Goal: Task Accomplishment & Management: Manage account settings

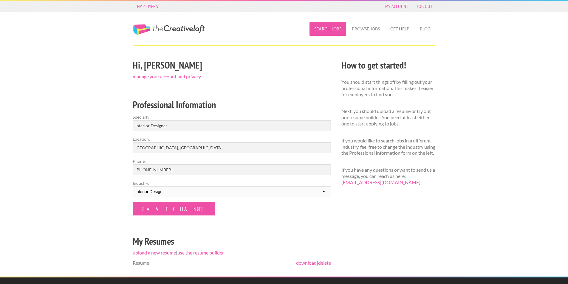
click at [322, 30] on link "Search Jobs" at bounding box center [328, 29] width 37 height 14
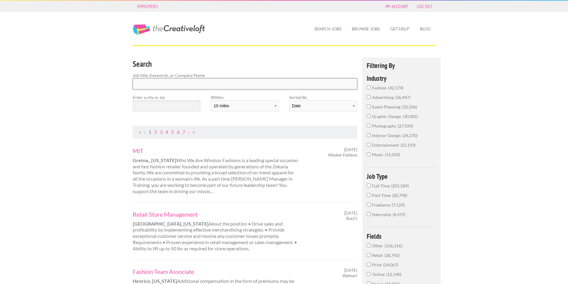
click at [183, 86] on input "Search" at bounding box center [245, 83] width 225 height 11
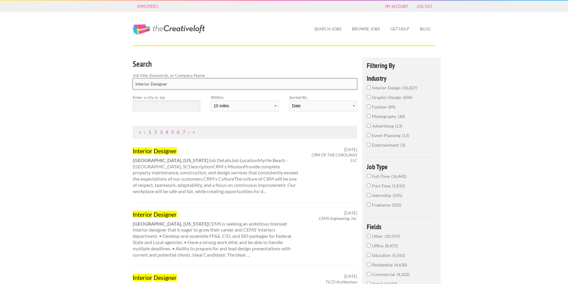
type input "Interior Designer"
click at [203, 101] on div "Enter a city or zip" at bounding box center [167, 105] width 78 height 22
click at [183, 104] on input "text" at bounding box center [167, 106] width 68 height 11
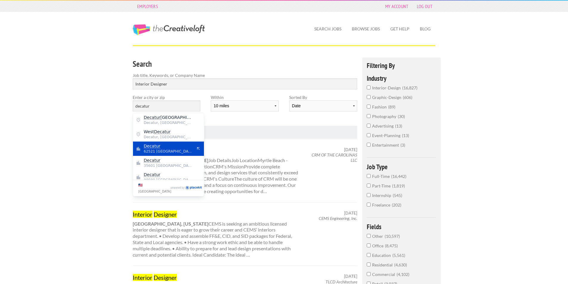
click at [161, 148] on span "Decatur" at bounding box center [168, 145] width 49 height 5
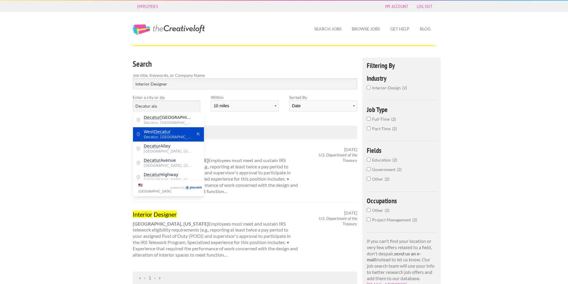
click at [179, 136] on span "Decatur, Morgan County" at bounding box center [168, 137] width 49 height 5
type input "West Decatur"
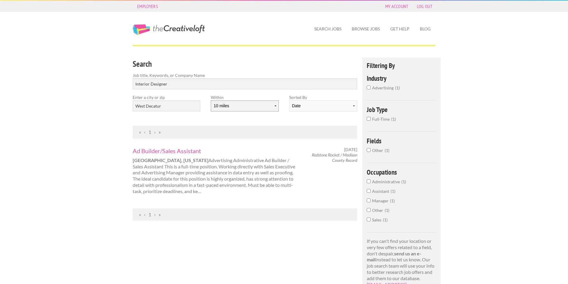
click at [237, 106] on select "10 miles 20 miles 50 miles 100 miles 200 miles 300 miles 400 miles 500 miles" at bounding box center [245, 106] width 68 height 11
select select "100"
click at [211, 101] on select "10 miles 20 miles 50 miles 100 miles 200 miles 300 miles 400 miles 500 miles" at bounding box center [245, 106] width 68 height 11
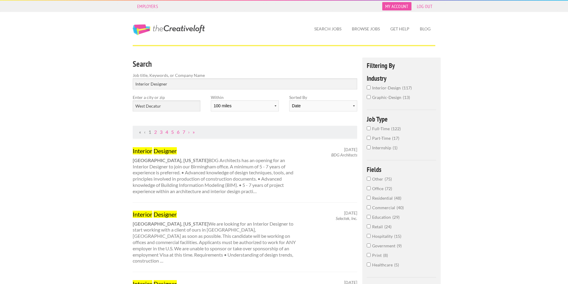
click at [389, 10] on link "My Account" at bounding box center [396, 6] width 29 height 8
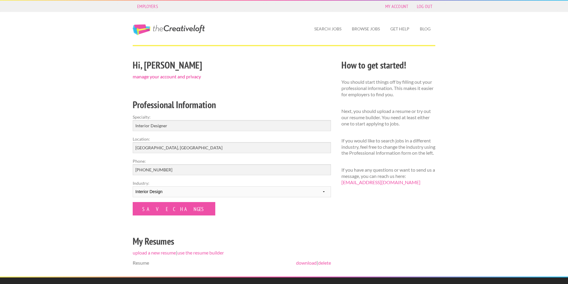
click at [173, 78] on link "manage your account and privacy" at bounding box center [167, 77] width 68 height 6
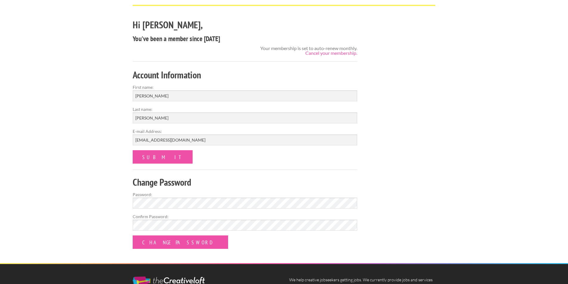
scroll to position [30, 0]
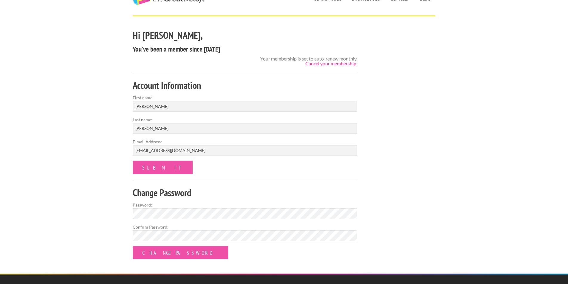
click at [344, 65] on link "Cancel your membership." at bounding box center [331, 64] width 52 height 6
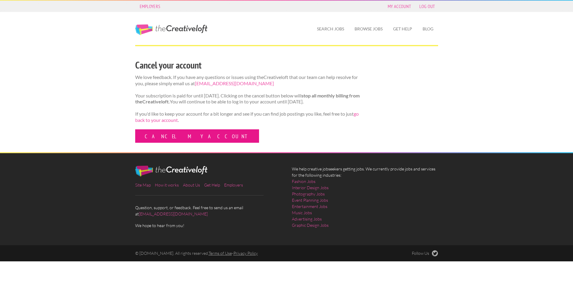
click at [179, 141] on link "Cancel my account" at bounding box center [197, 135] width 124 height 13
